Goal: Check status: Check status

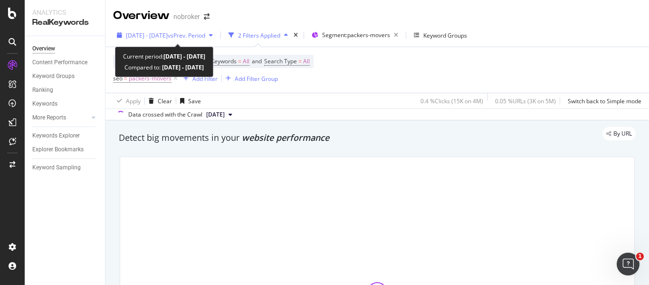
click at [205, 33] on span "vs Prev. Period" at bounding box center [187, 35] width 38 height 8
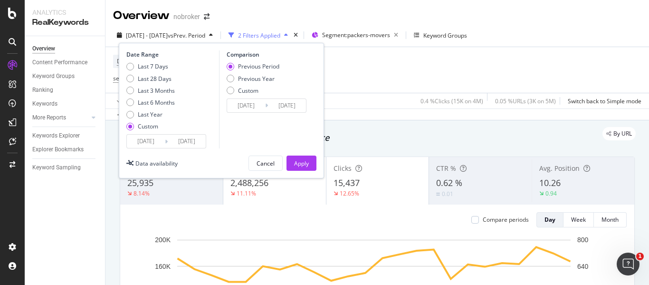
click at [182, 139] on input "[DATE]" at bounding box center [187, 141] width 38 height 13
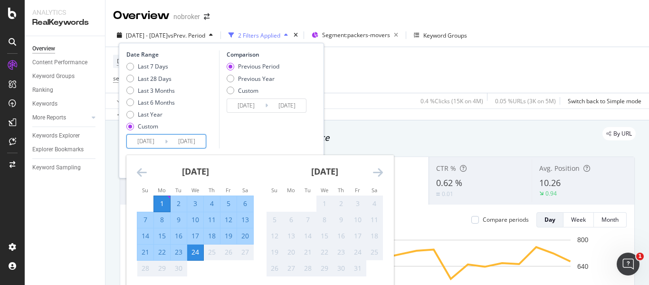
click at [387, 85] on div "Device = All and Country = All and Keywords = All and Search Type = All seo = p…" at bounding box center [377, 70] width 529 height 46
